Goal: Transaction & Acquisition: Purchase product/service

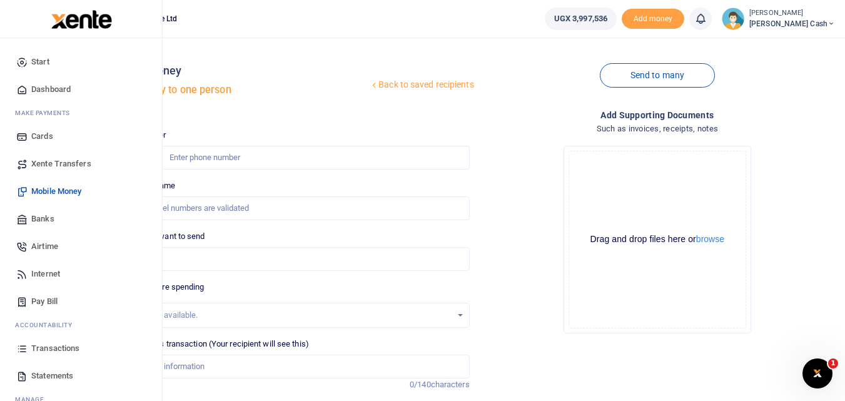
click at [62, 347] on span "Transactions" at bounding box center [55, 348] width 48 height 13
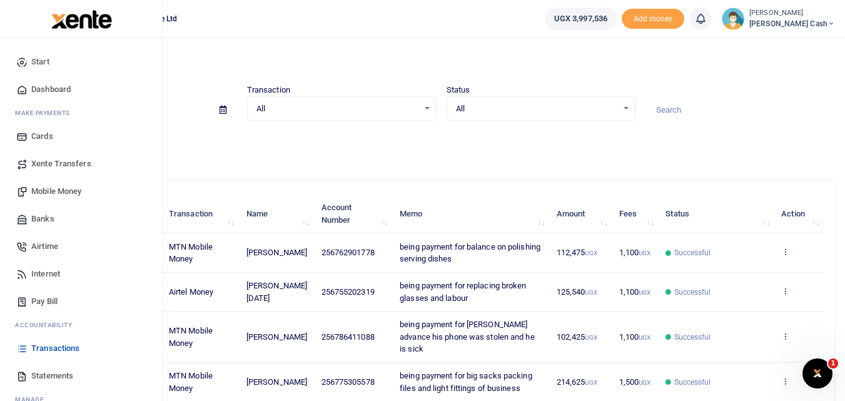
click at [79, 184] on link "Mobile Money" at bounding box center [81, 192] width 142 height 28
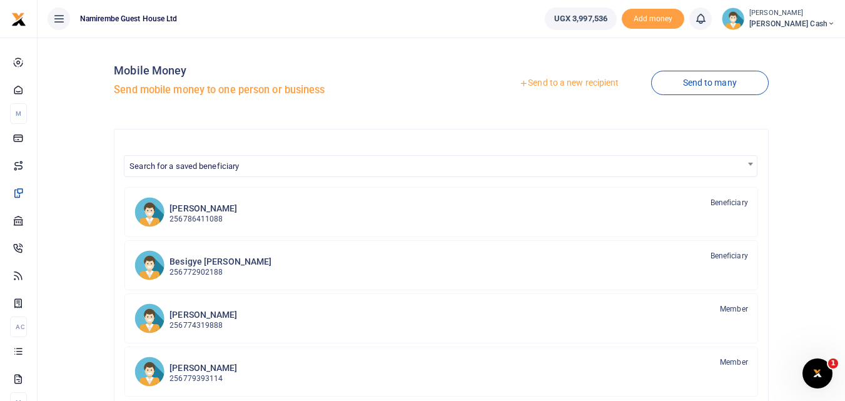
click at [577, 84] on link "Send to a new recipient" at bounding box center [568, 83] width 163 height 23
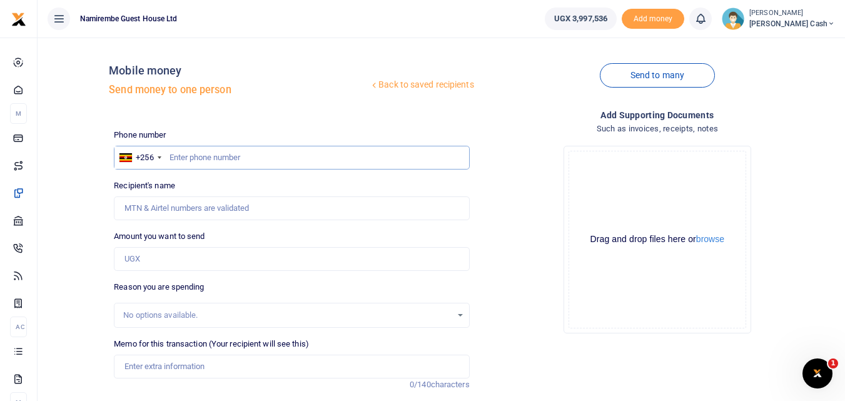
click at [181, 155] on input "text" at bounding box center [291, 158] width 355 height 24
type input "0758248213"
type input "Cindy Angella Nankunda"
type input "0758248213"
click at [152, 260] on input "Amount you want to send" at bounding box center [291, 259] width 355 height 24
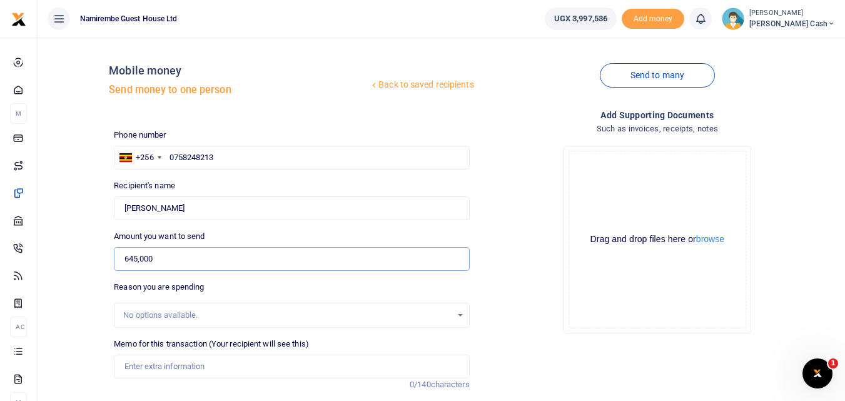
type input "645,000"
click at [130, 371] on input "Memo for this transaction (Your recipient will see this)" at bounding box center [291, 367] width 355 height 24
click at [290, 367] on input "Being payment for transport refund for Bianca 21days" at bounding box center [291, 367] width 355 height 24
click at [290, 368] on input "Being payment for transport refund for Bianca for 21days" at bounding box center [291, 367] width 355 height 24
click at [193, 365] on input "Being payment for transport refund for 21days" at bounding box center [291, 367] width 355 height 24
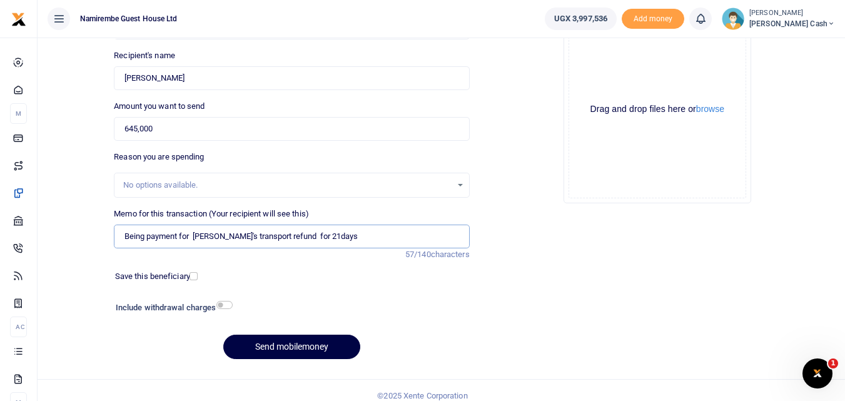
scroll to position [141, 0]
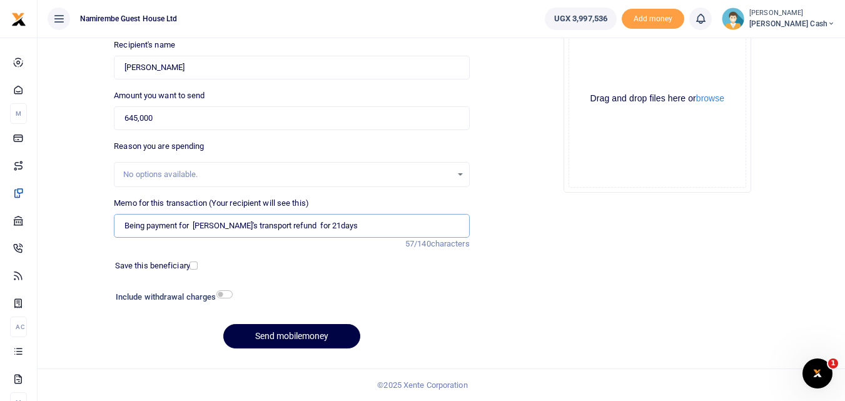
type input "Being payment for Bianca's transport refund for 21days"
click at [229, 296] on input "checkbox" at bounding box center [224, 294] width 16 height 8
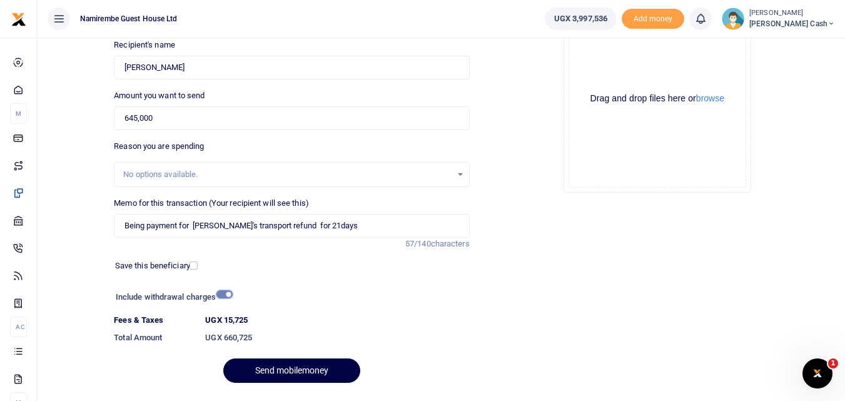
click at [221, 294] on input "checkbox" at bounding box center [224, 294] width 16 height 8
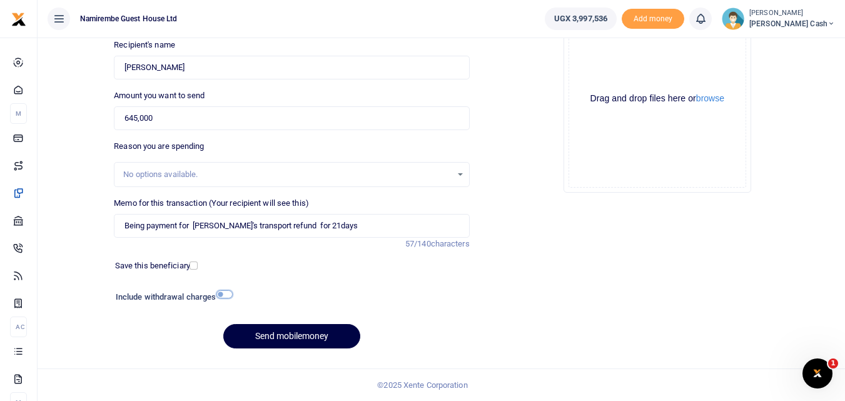
click at [221, 294] on input "checkbox" at bounding box center [224, 294] width 16 height 8
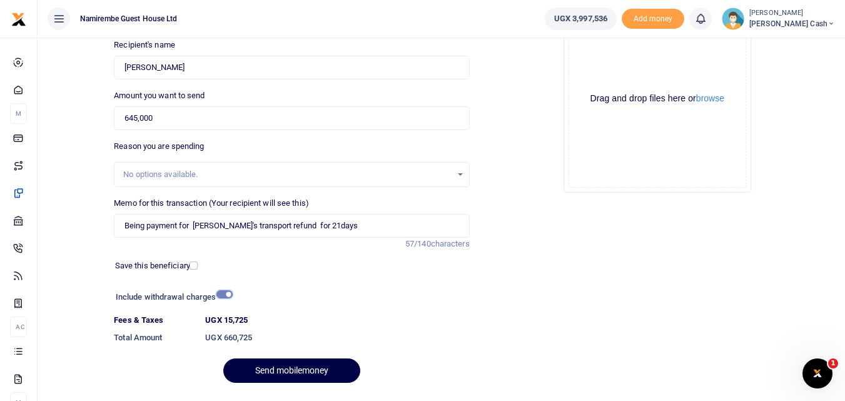
click at [225, 292] on input "checkbox" at bounding box center [224, 294] width 16 height 8
checkbox input "false"
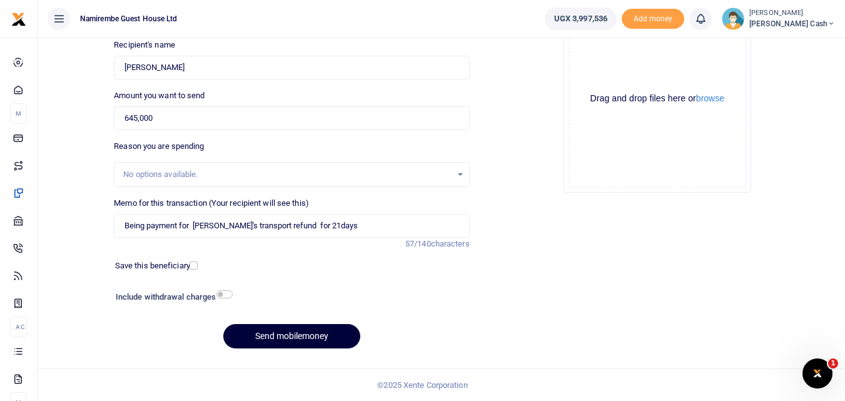
click at [295, 330] on button "Send mobilemoney" at bounding box center [291, 336] width 137 height 24
click at [220, 223] on input "Being payment for Bianca's transport refund for 21days" at bounding box center [291, 226] width 355 height 24
click at [208, 218] on input "Being payment for Bianca's transport refund for 21days" at bounding box center [291, 226] width 355 height 24
click at [220, 225] on input "Being payment for Bianca's transport refund for 21days" at bounding box center [291, 226] width 355 height 24
click at [225, 223] on input "Being payment for Bianca's transport refund for 21days" at bounding box center [291, 226] width 355 height 24
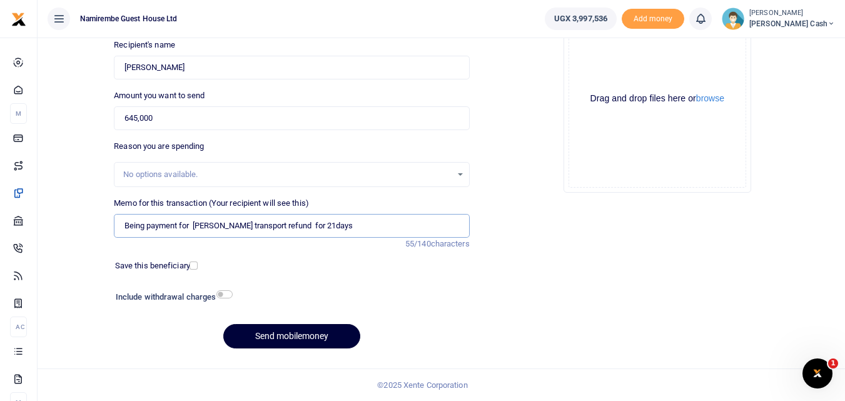
type input "Being payment for Bianca transport refund for 21days"
click at [298, 336] on button "Send mobilemoney" at bounding box center [291, 336] width 137 height 24
